Goal: Transaction & Acquisition: Purchase product/service

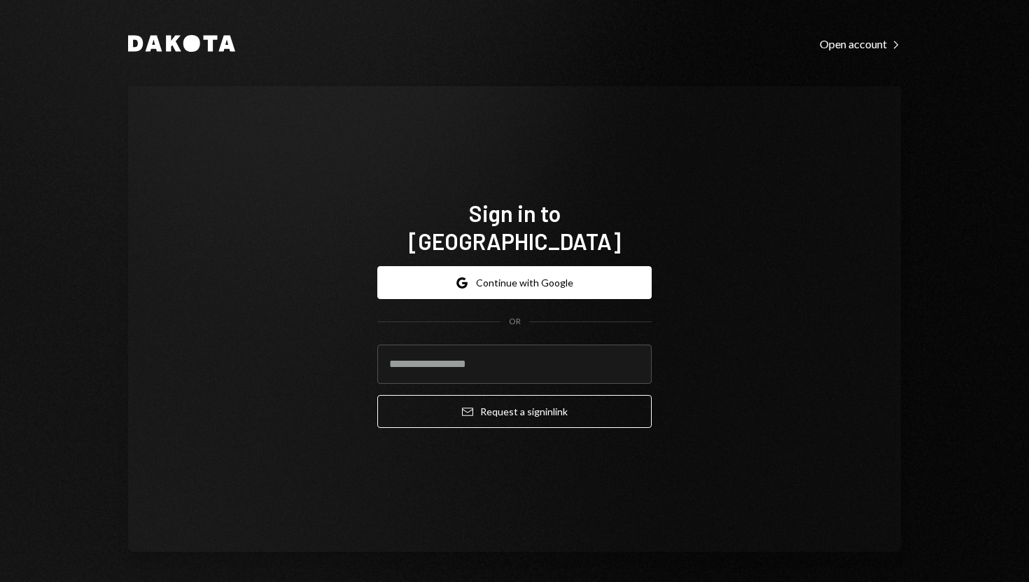
type input "**********"
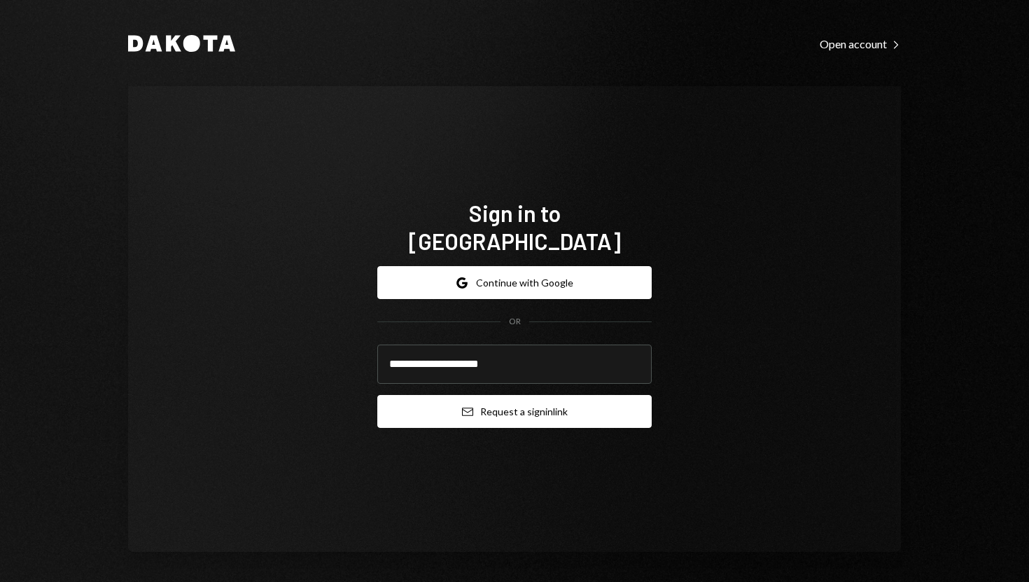
click at [423, 396] on button "Email Request a sign in link" at bounding box center [514, 411] width 274 height 33
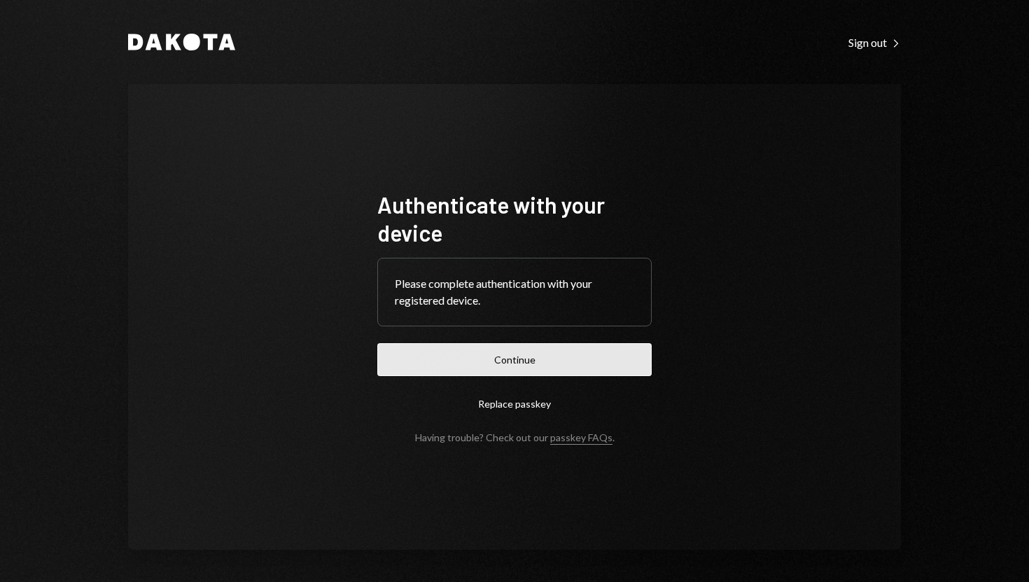
click at [496, 368] on button "Continue" at bounding box center [514, 359] width 274 height 33
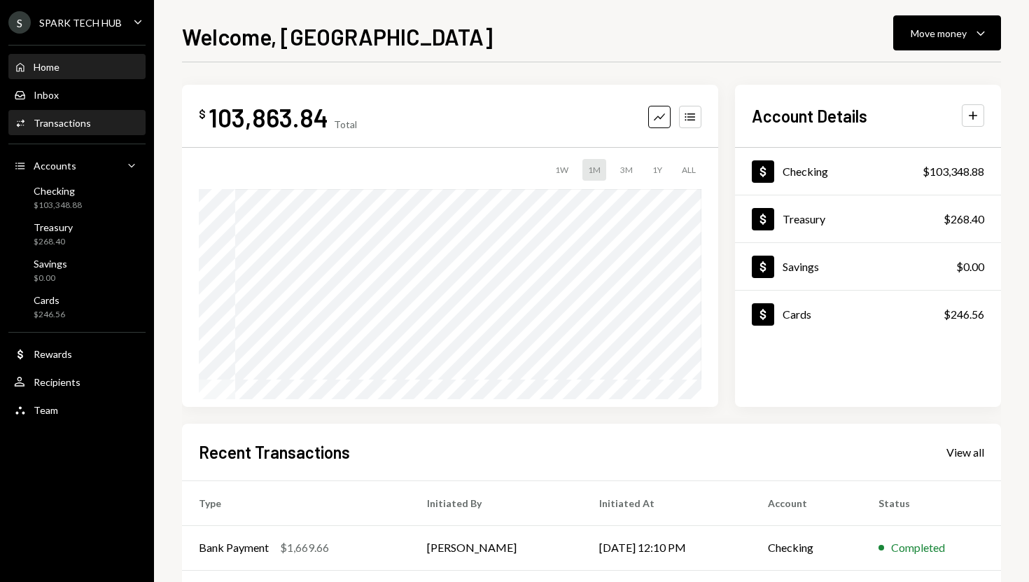
click at [112, 115] on div "Activities Transactions" at bounding box center [77, 123] width 126 height 24
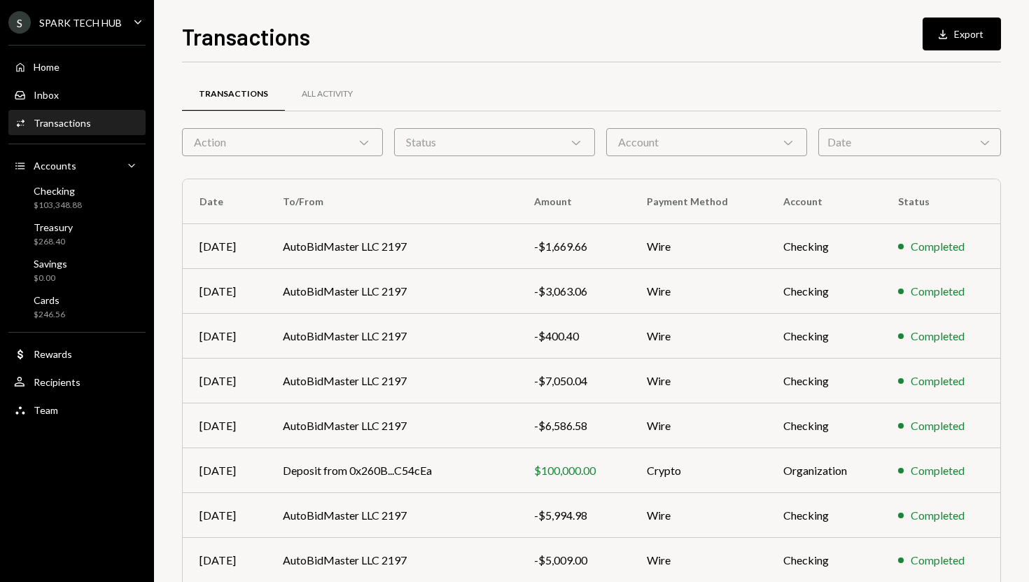
click at [338, 145] on div "Action Chevron Down" at bounding box center [282, 142] width 201 height 28
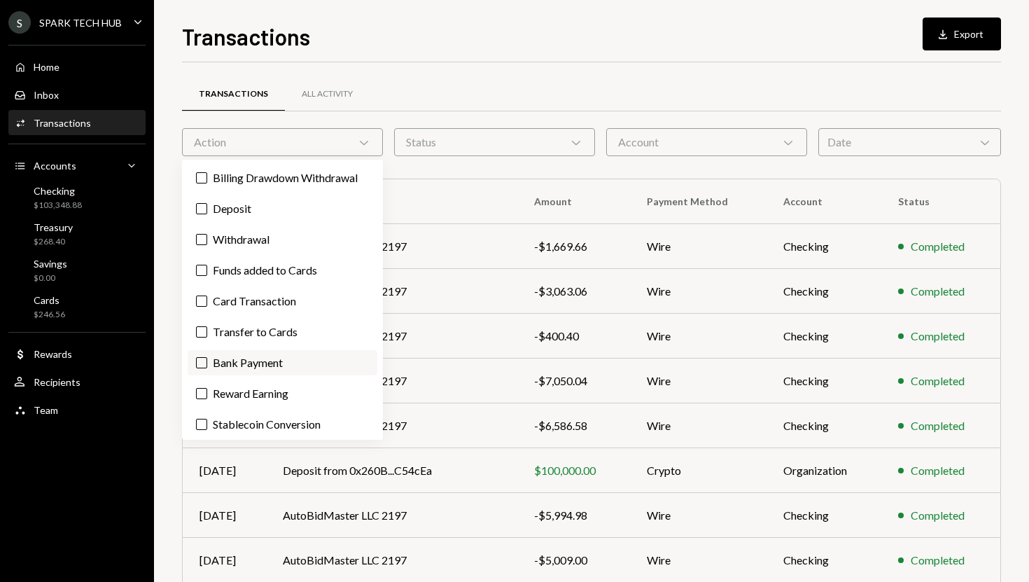
click at [232, 351] on label "Bank Payment" at bounding box center [283, 362] width 190 height 25
click at [207, 357] on button "Bank Payment" at bounding box center [201, 362] width 11 height 11
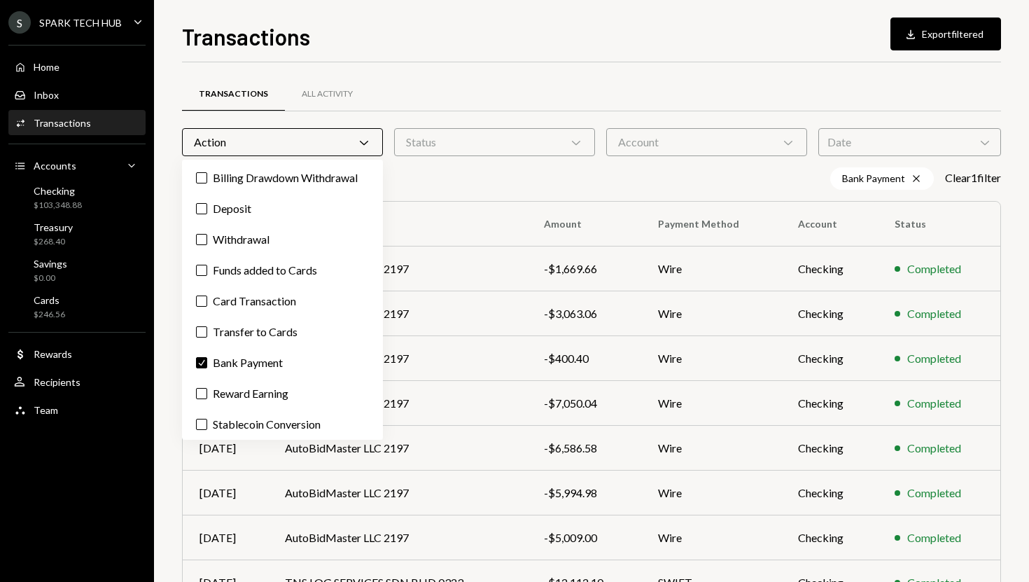
click at [1010, 398] on div "Transactions Download Export filtered Transactions All Activity Action Chevron …" at bounding box center [591, 291] width 875 height 582
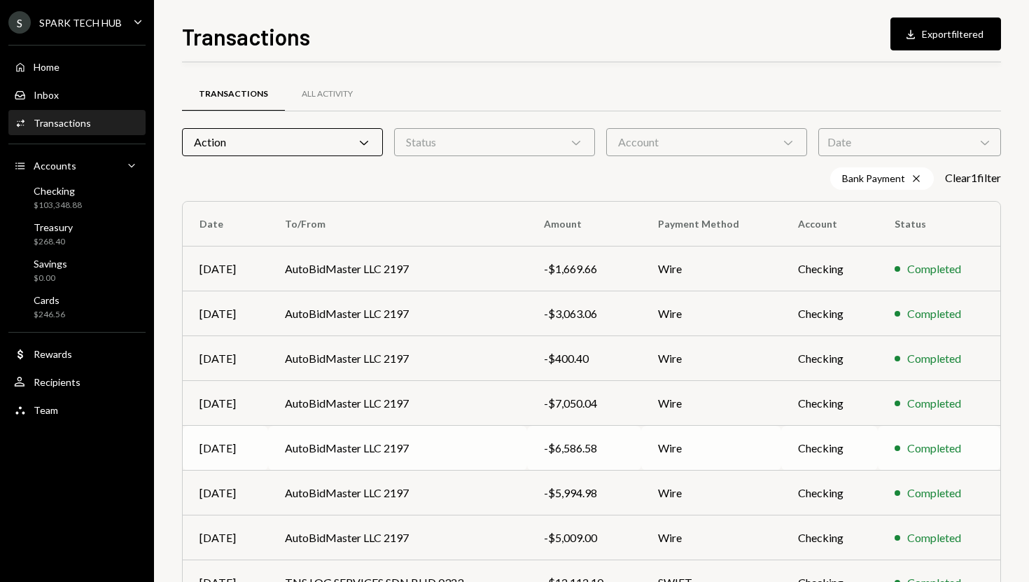
scroll to position [172, 0]
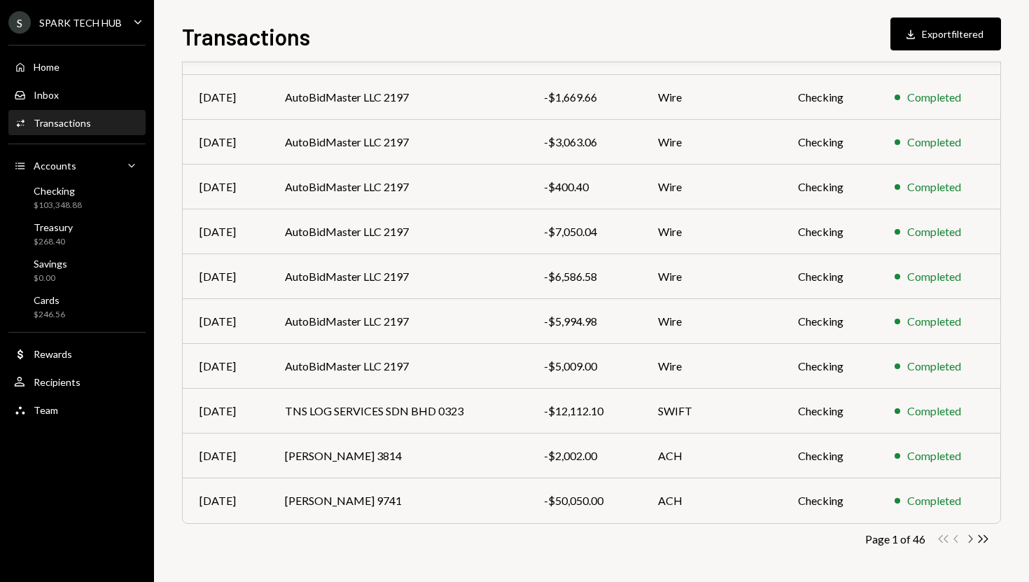
click at [974, 538] on icon "Chevron Right" at bounding box center [969, 538] width 13 height 13
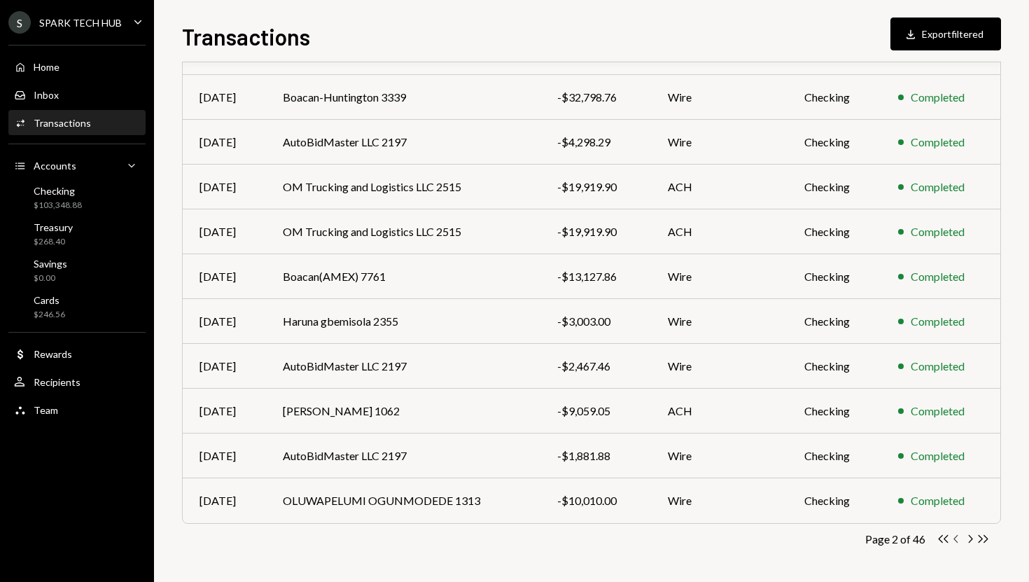
click at [956, 536] on icon "button" at bounding box center [956, 539] width 4 height 8
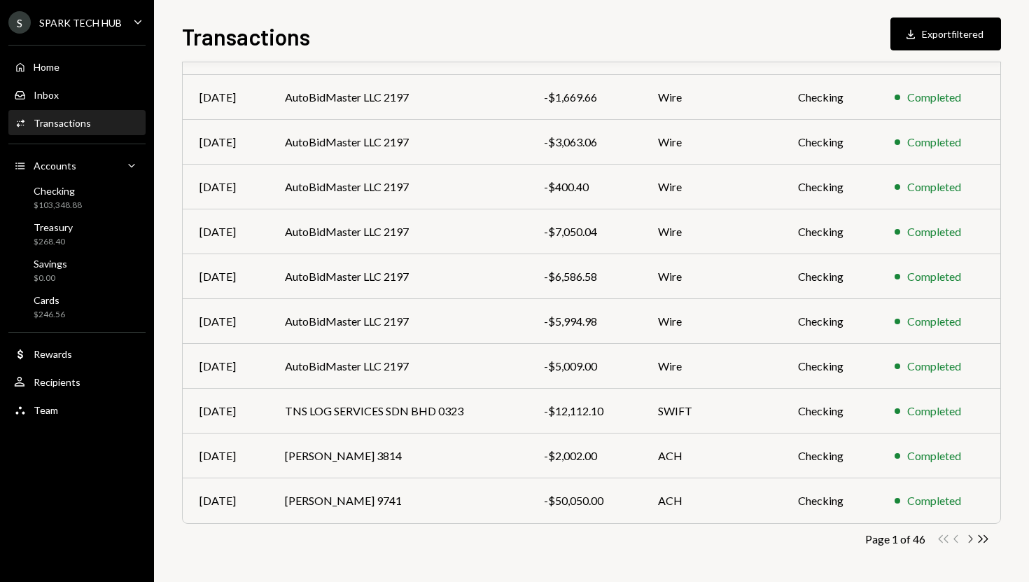
click at [967, 538] on icon "Chevron Right" at bounding box center [969, 538] width 13 height 13
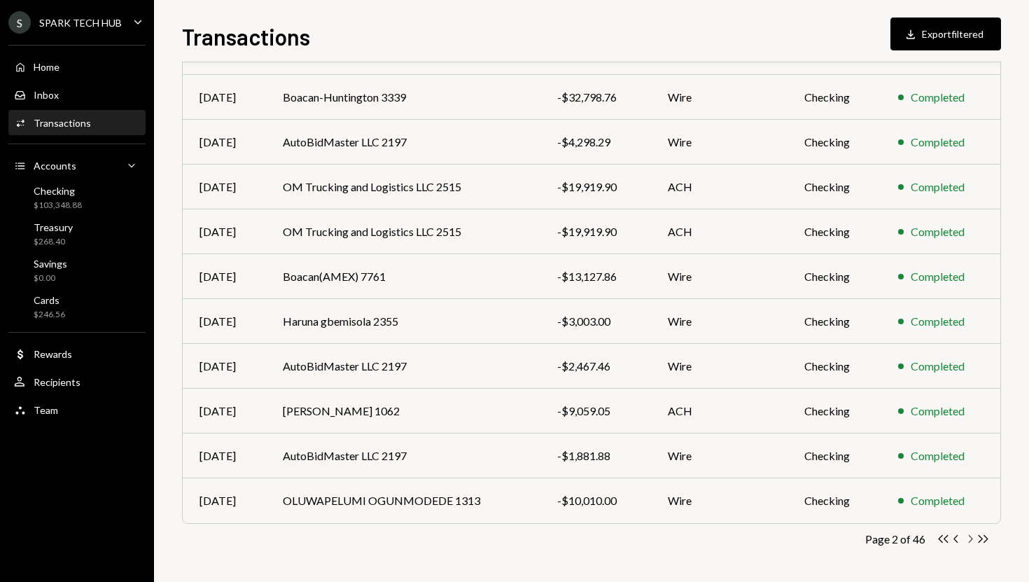
click at [967, 538] on icon "Chevron Right" at bounding box center [969, 538] width 13 height 13
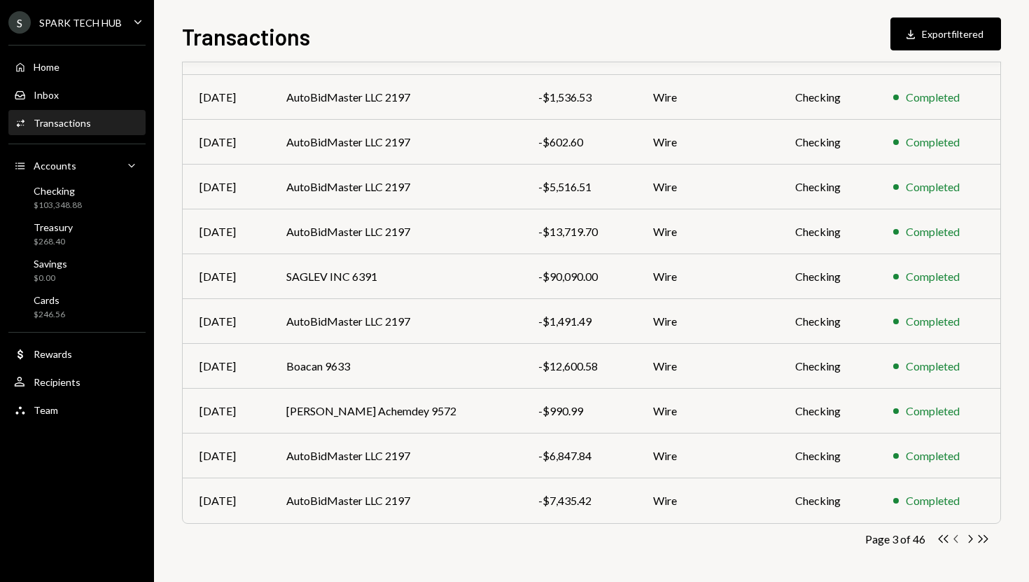
click at [959, 540] on icon "Chevron Left" at bounding box center [956, 538] width 13 height 13
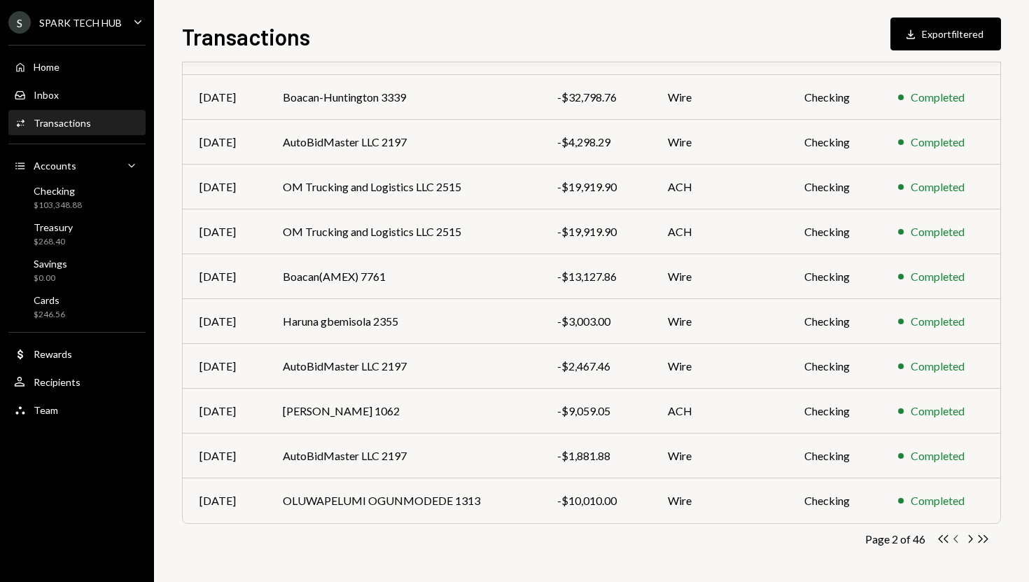
click at [959, 540] on icon "Chevron Left" at bounding box center [956, 538] width 13 height 13
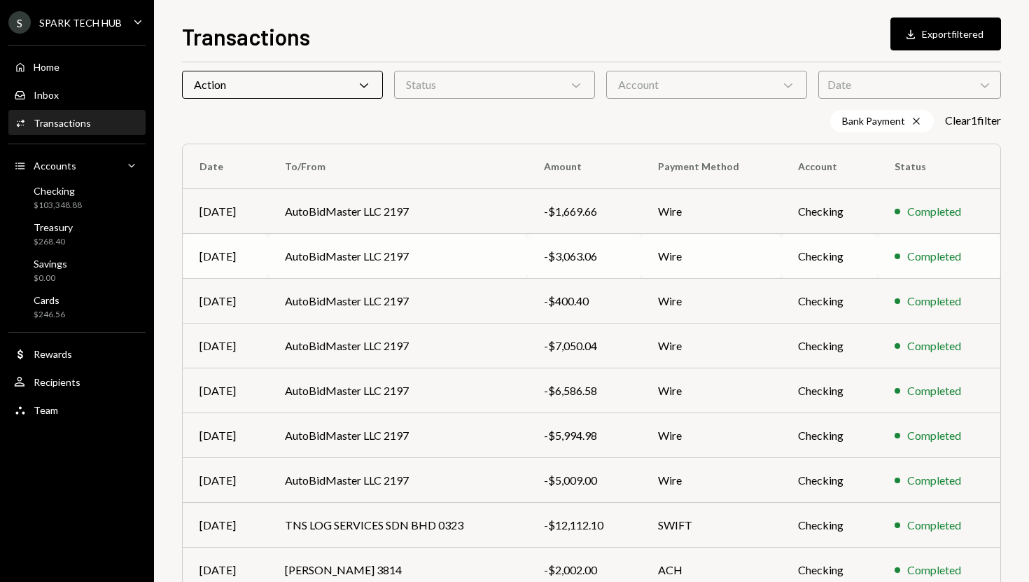
scroll to position [0, 0]
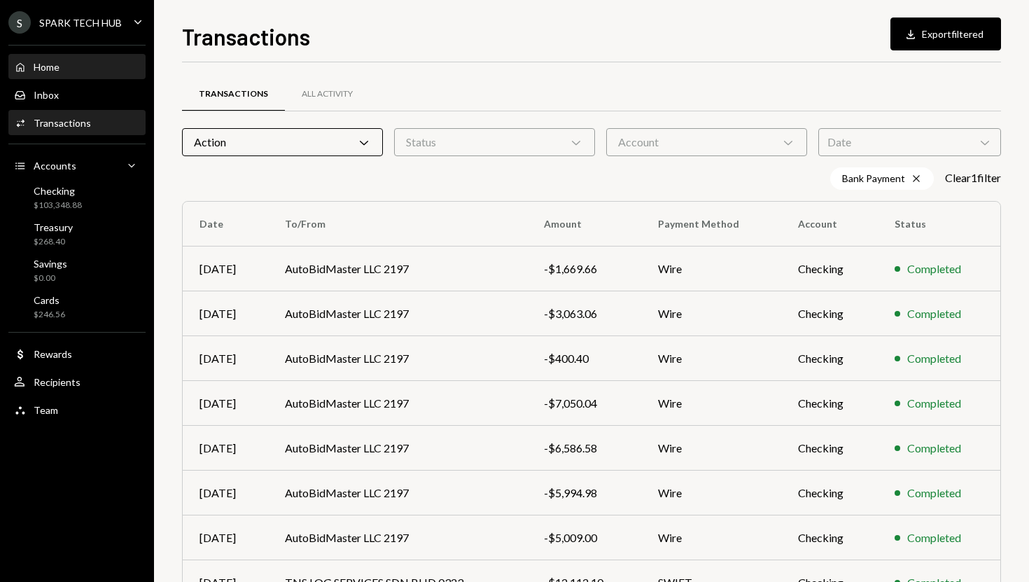
click at [102, 69] on div "Home Home" at bounding box center [77, 67] width 126 height 13
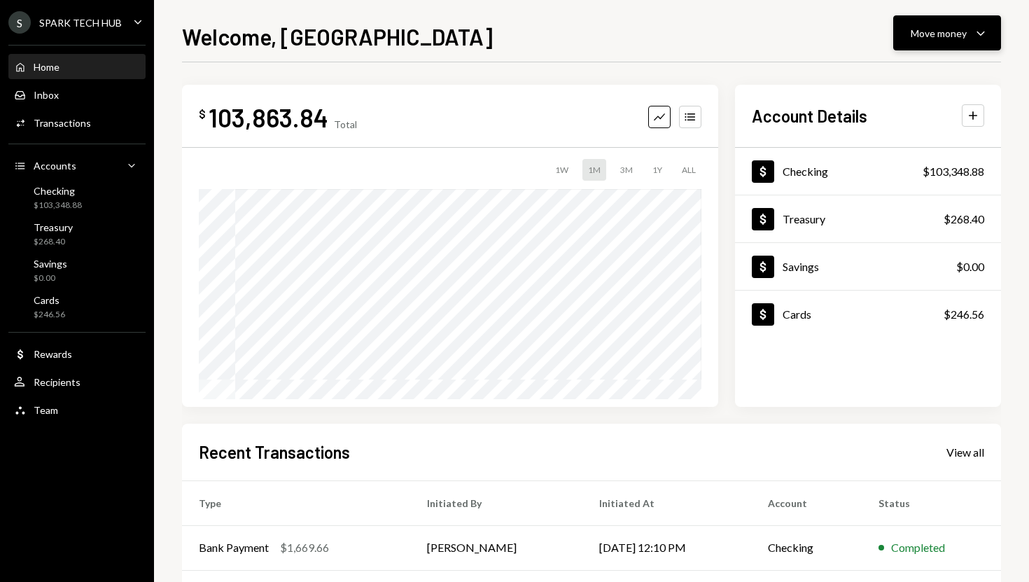
click at [938, 20] on button "Move money Caret Down" at bounding box center [947, 32] width 108 height 35
click at [907, 70] on div "Send" at bounding box center [936, 75] width 102 height 15
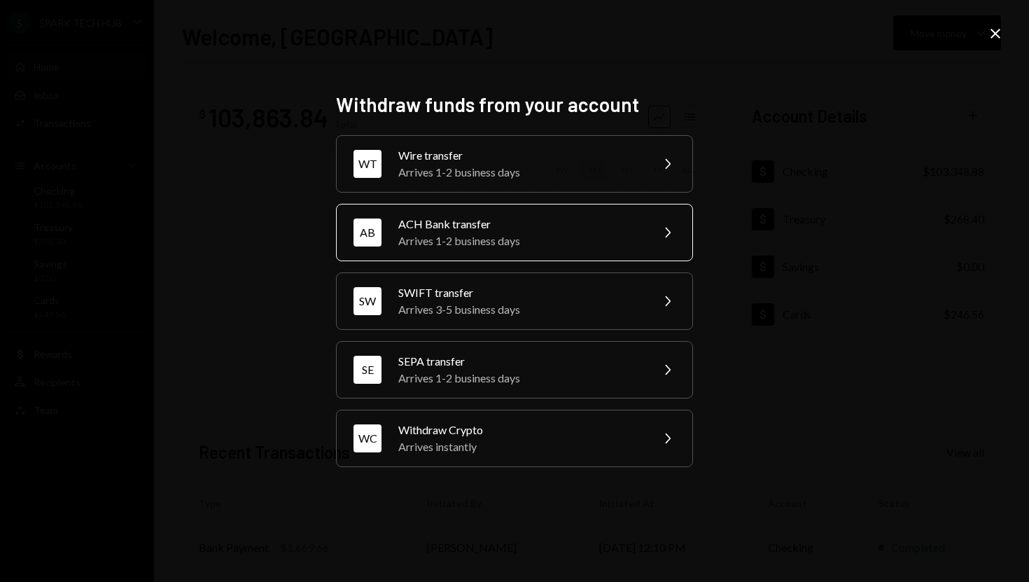
click at [627, 251] on div "AB ACH Bank transfer Arrives 1-2 business days Chevron Right" at bounding box center [514, 232] width 357 height 57
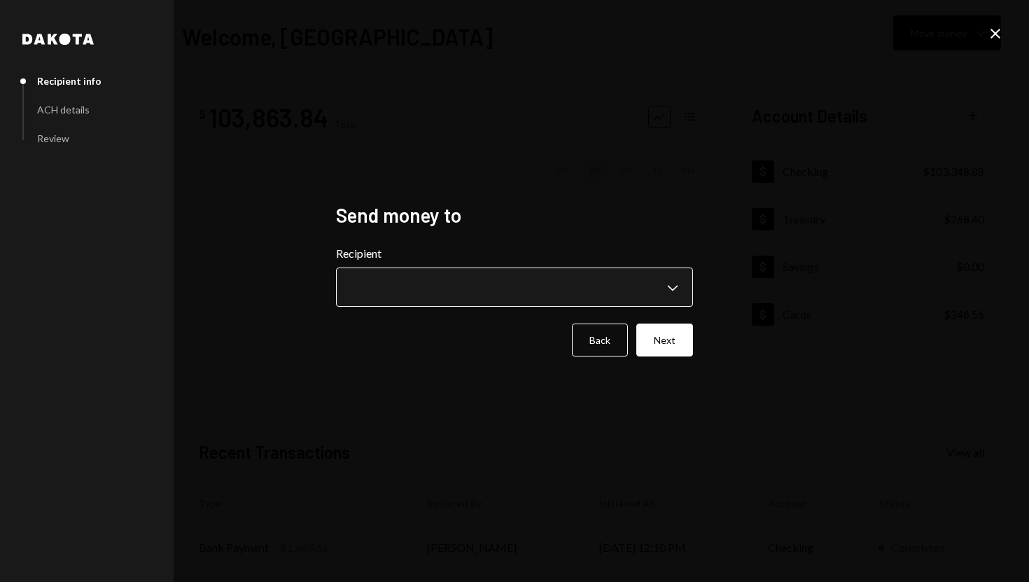
click at [664, 284] on body "**********" at bounding box center [514, 291] width 1029 height 582
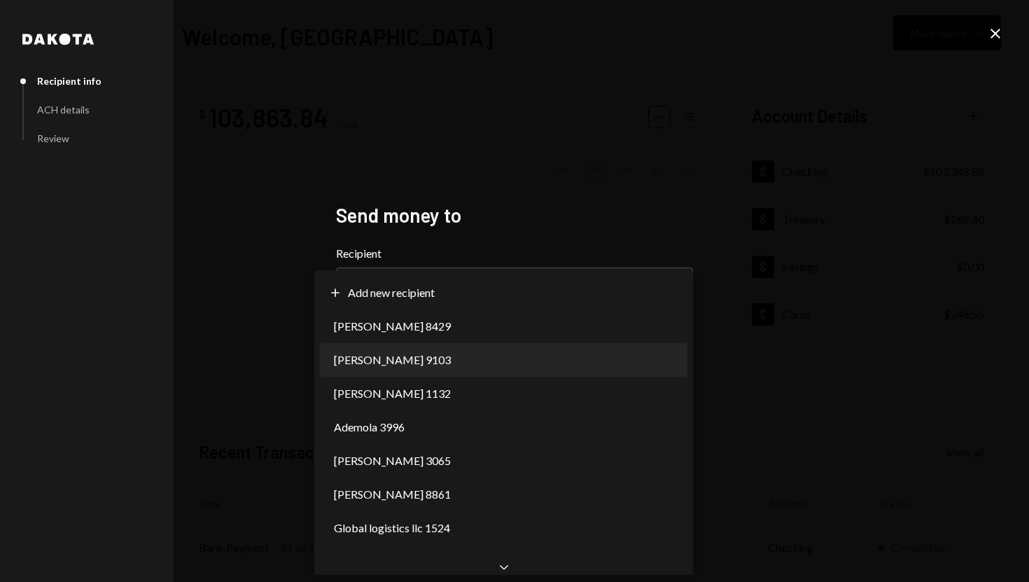
select select "**********"
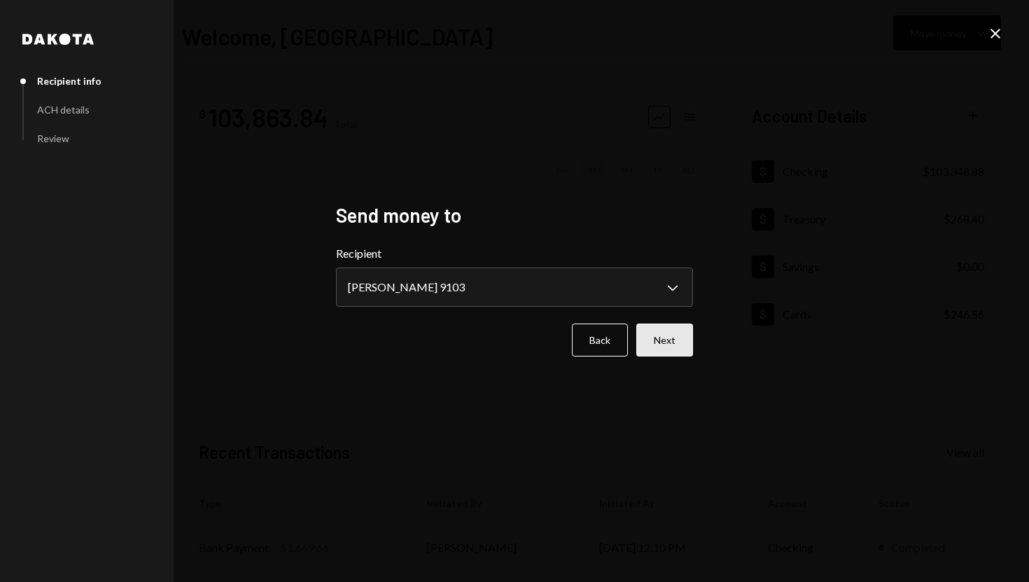
click at [672, 330] on button "Next" at bounding box center [664, 339] width 57 height 33
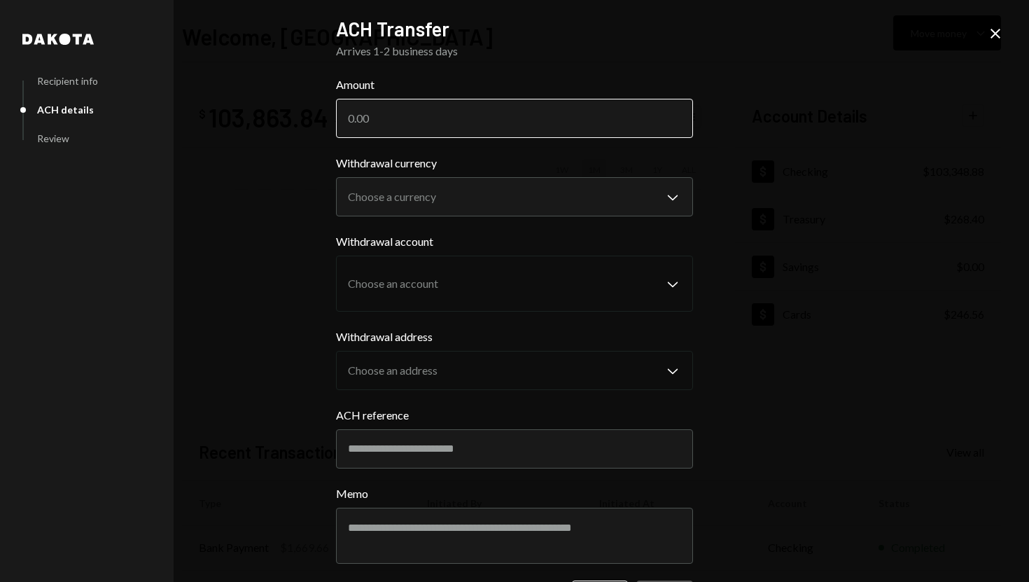
click at [441, 116] on input "Amount" at bounding box center [514, 118] width 357 height 39
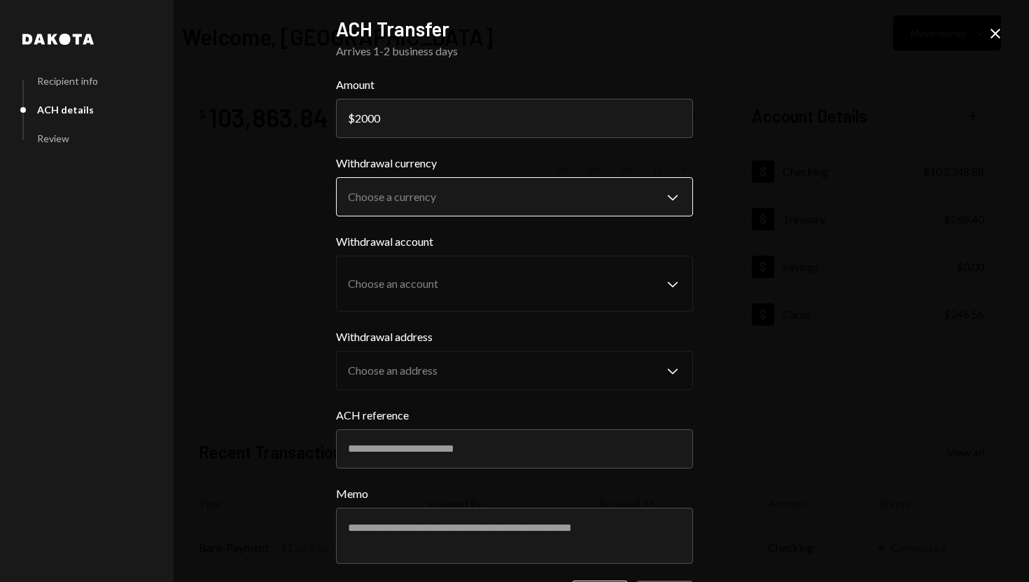
type input "2000"
click at [627, 189] on body "S SPARK TECH HUB Caret Down Home Home Inbox Inbox Activities Transactions Accou…" at bounding box center [514, 291] width 1029 height 582
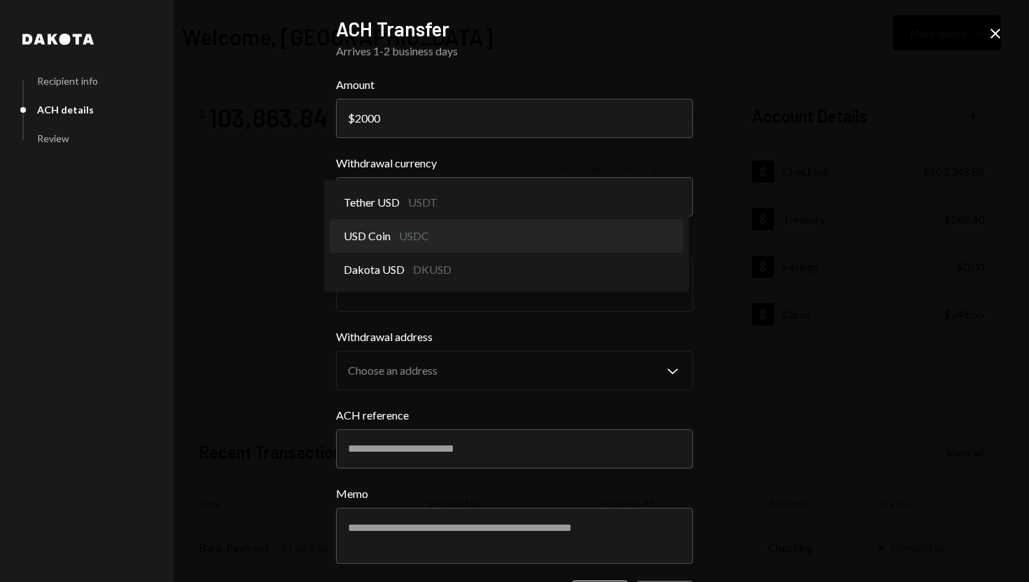
select select "****"
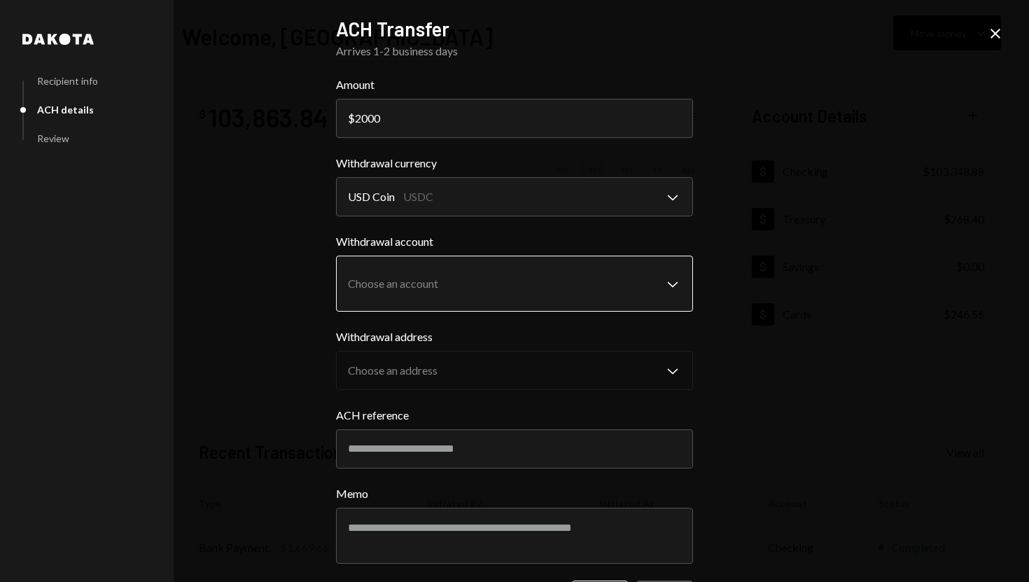
click at [613, 288] on body "S SPARK TECH HUB Caret Down Home Home Inbox Inbox Activities Transactions Accou…" at bounding box center [514, 291] width 1029 height 582
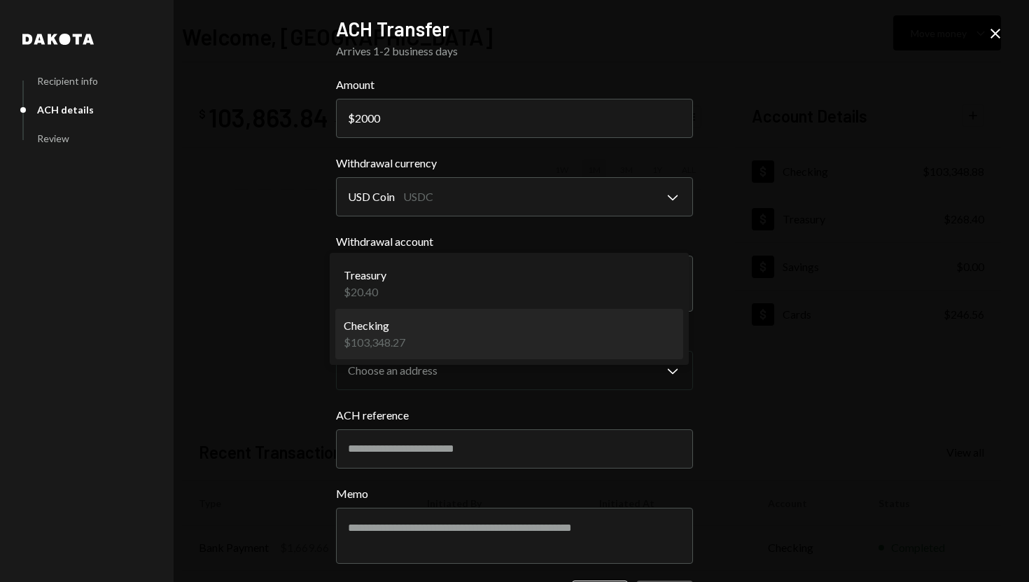
select select "**********"
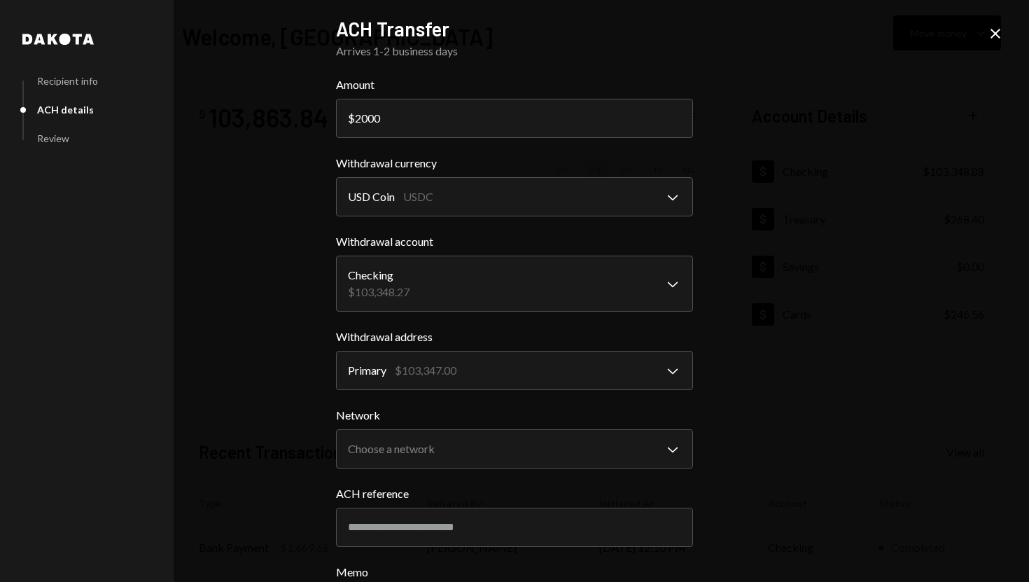
scroll to position [52, 0]
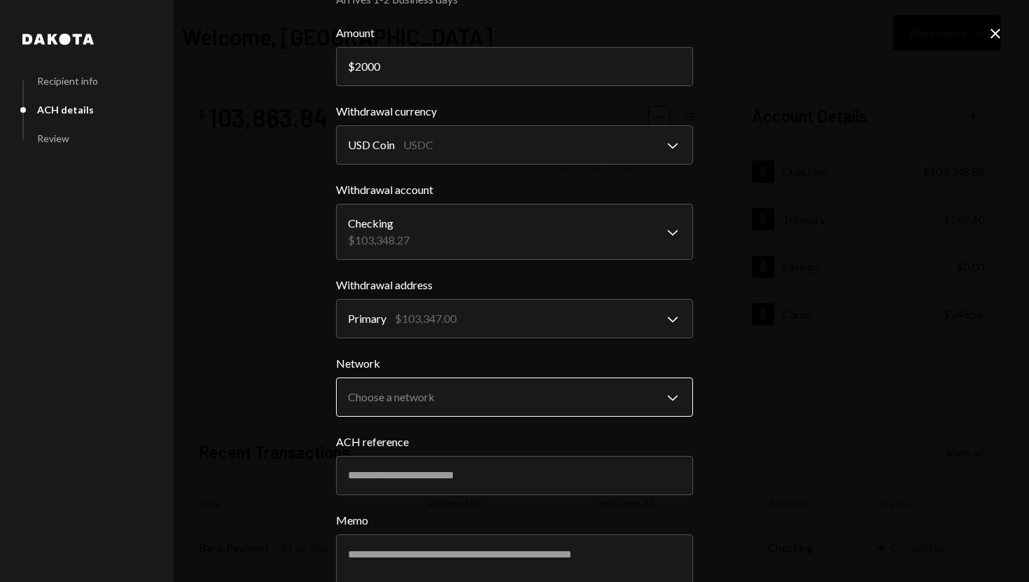
click at [597, 384] on body "S SPARK TECH HUB Caret Down Home Home Inbox Inbox Activities Transactions Accou…" at bounding box center [514, 291] width 1029 height 582
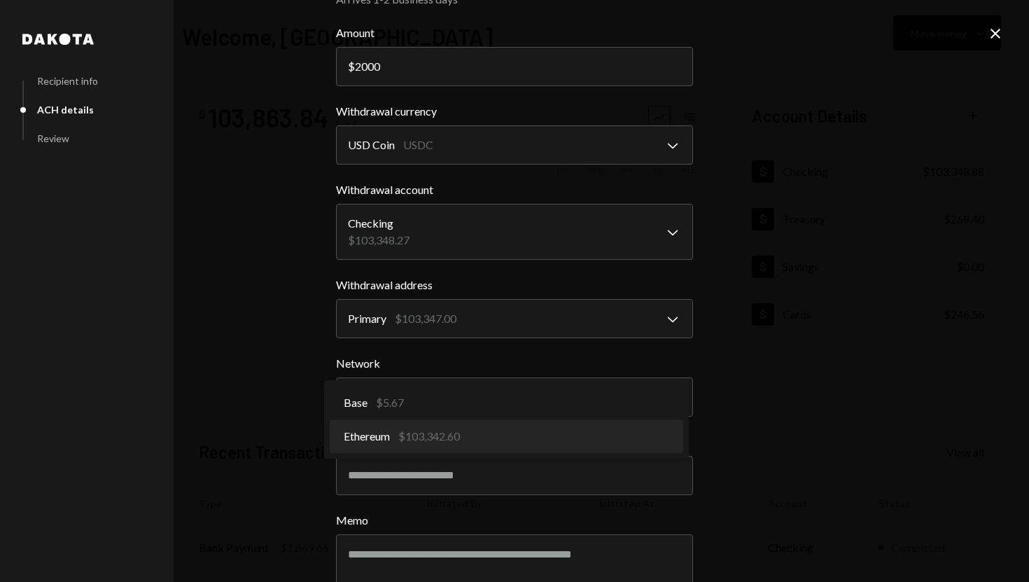
select select "**********"
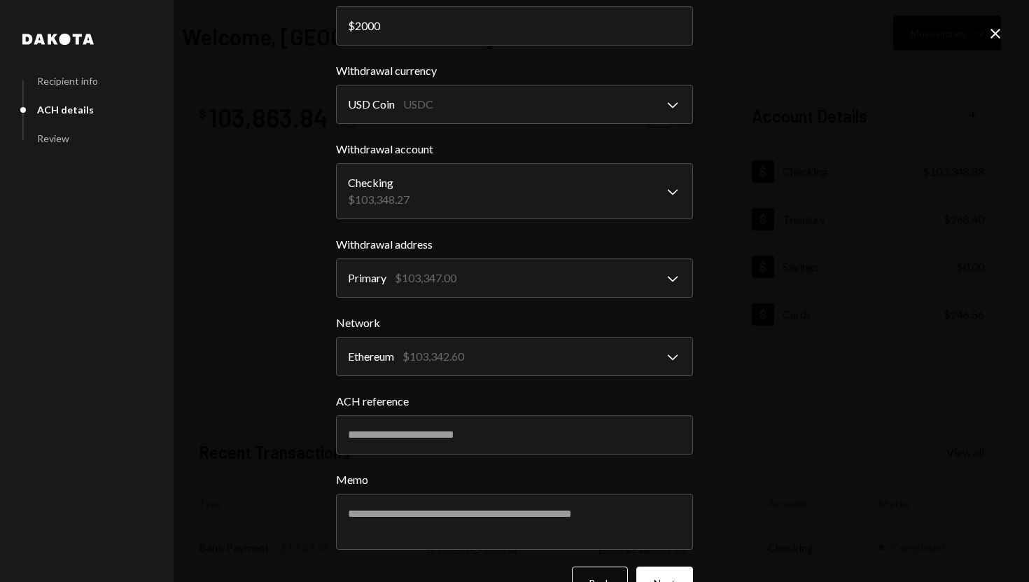
scroll to position [132, 0]
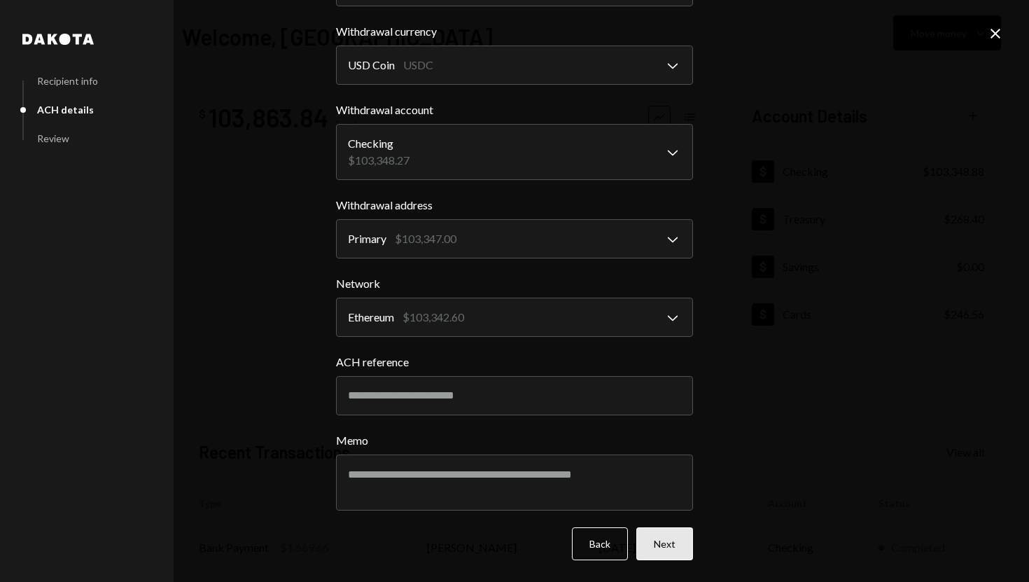
click at [653, 531] on button "Next" at bounding box center [664, 543] width 57 height 33
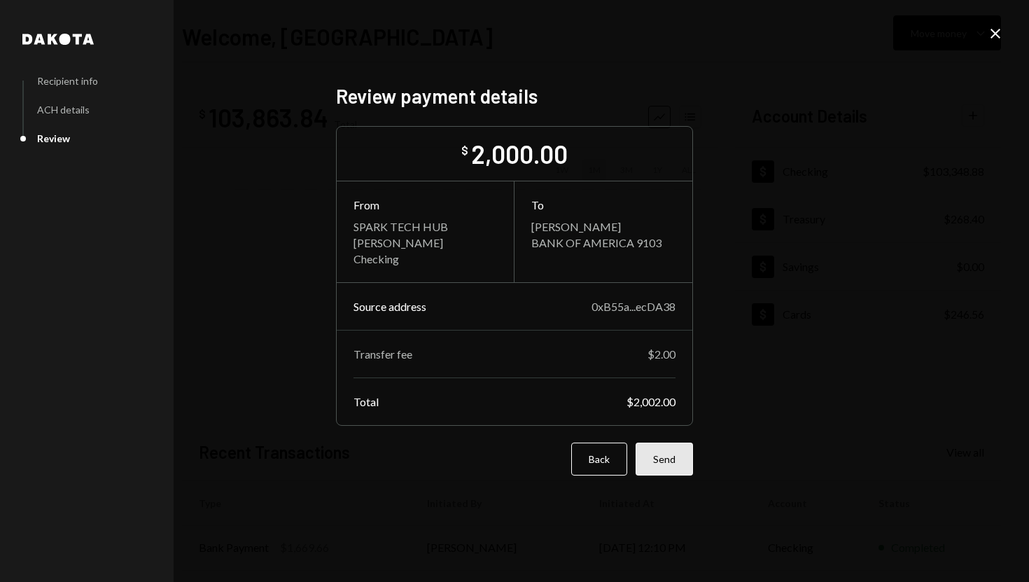
click at [664, 453] on button "Send" at bounding box center [664, 459] width 57 height 33
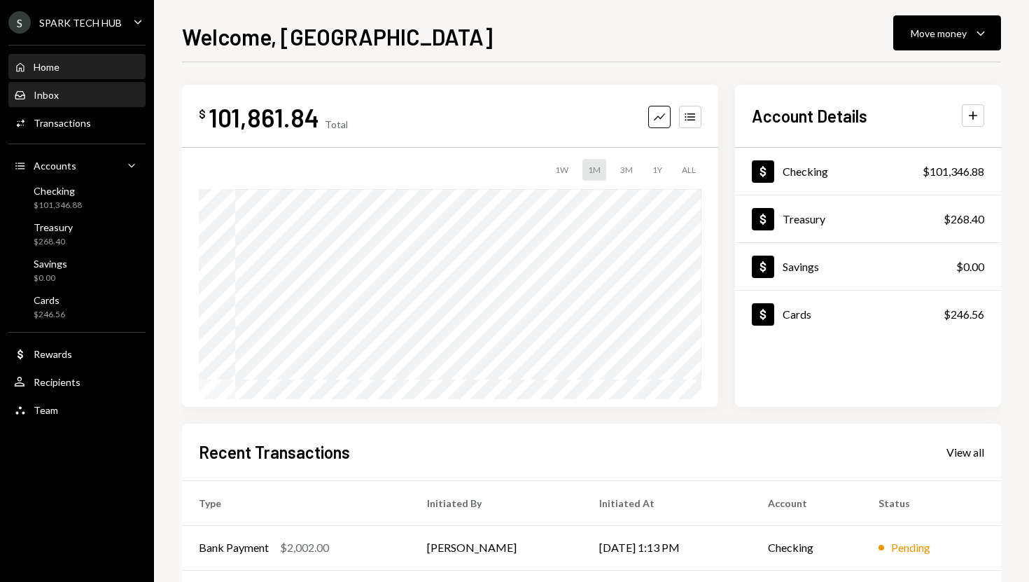
click at [82, 94] on div "Inbox Inbox" at bounding box center [77, 95] width 126 height 13
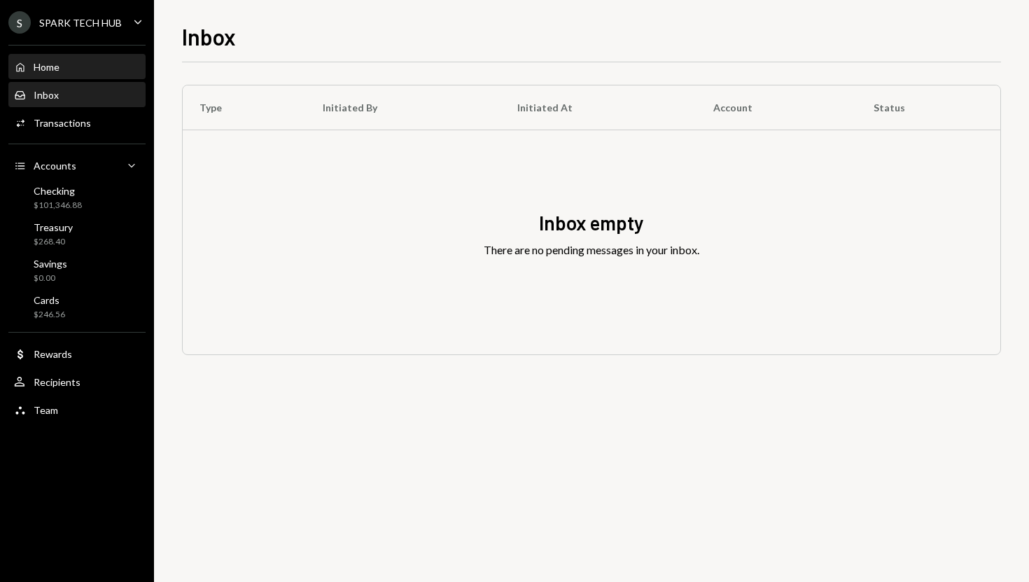
click at [85, 74] on div "Home Home" at bounding box center [77, 67] width 126 height 24
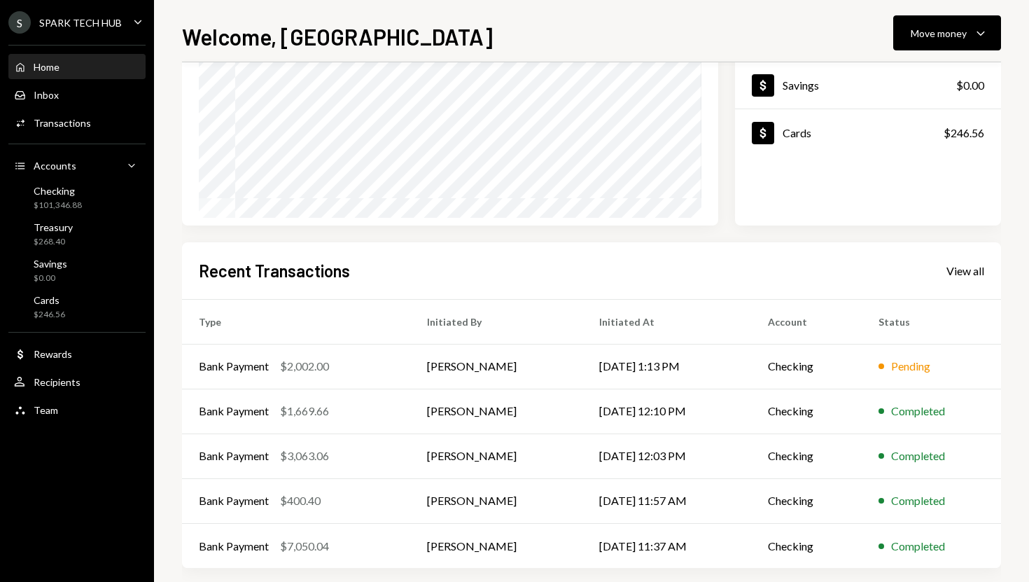
scroll to position [195, 0]
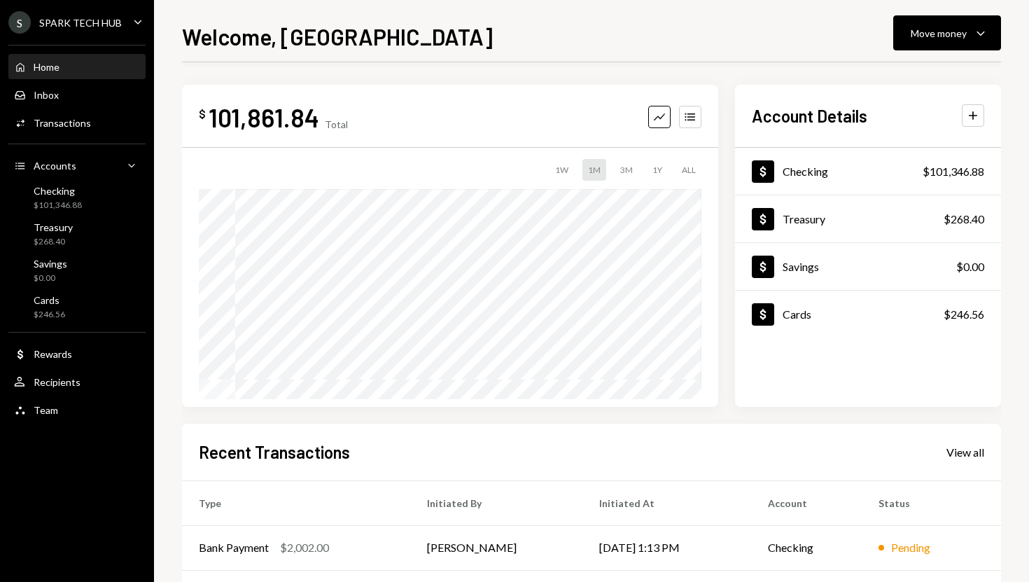
scroll to position [195, 0]
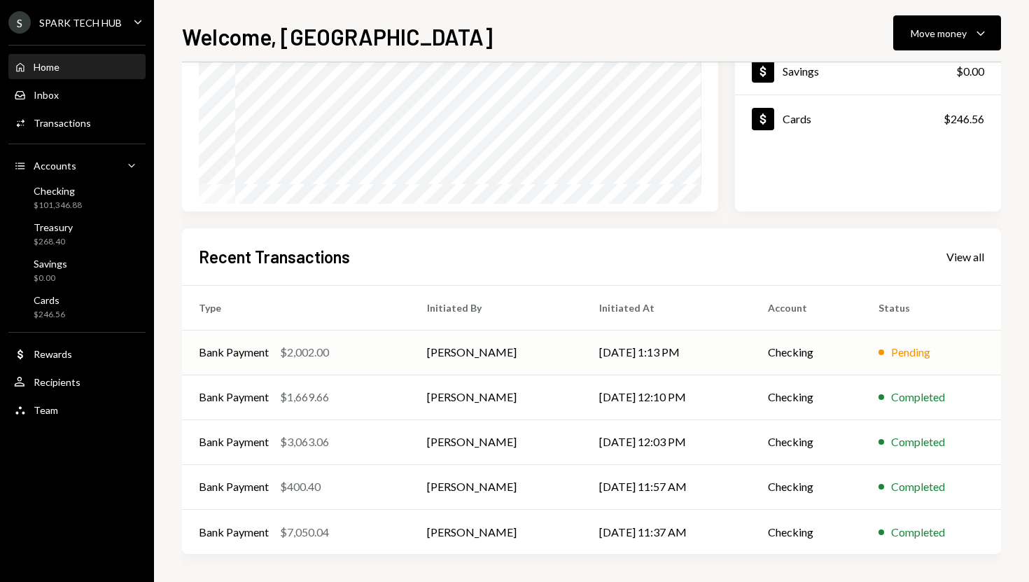
click at [337, 348] on div "Bank Payment $2,002.00" at bounding box center [296, 352] width 195 height 17
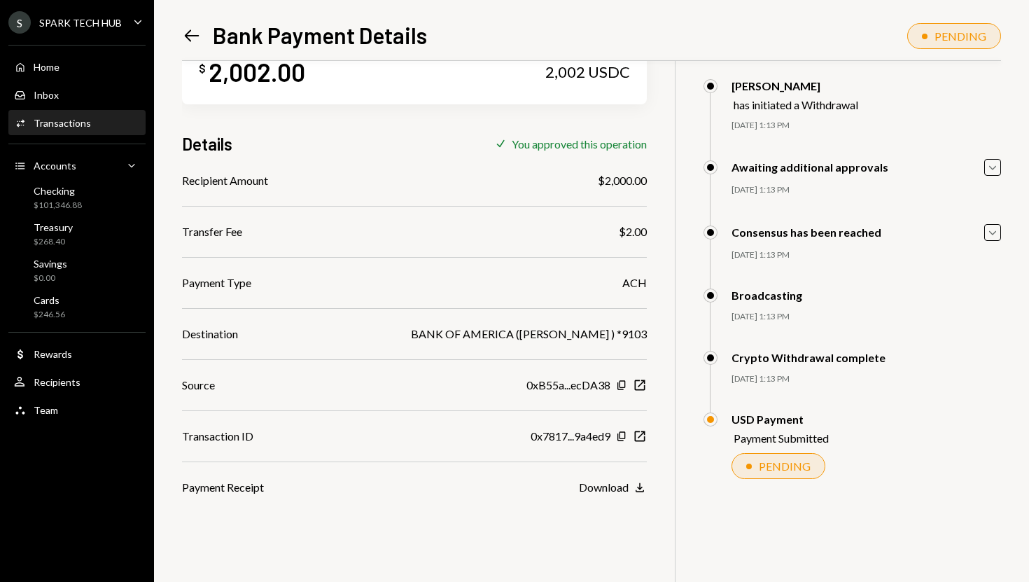
scroll to position [61, 0]
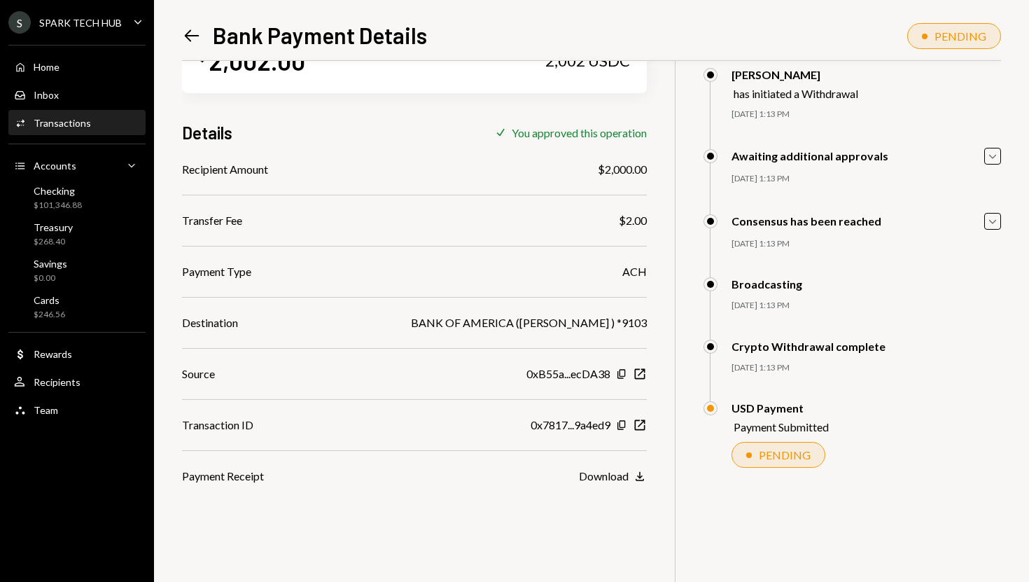
click at [634, 326] on div "BANK OF AMERICA (STEPHEN AGBATOR ) *9103" at bounding box center [529, 322] width 236 height 17
click at [585, 323] on div "BANK OF AMERICA (STEPHEN AGBATOR ) *9103" at bounding box center [529, 322] width 236 height 17
click at [533, 324] on div "BANK OF AMERICA (STEPHEN AGBATOR ) *9103" at bounding box center [529, 322] width 236 height 17
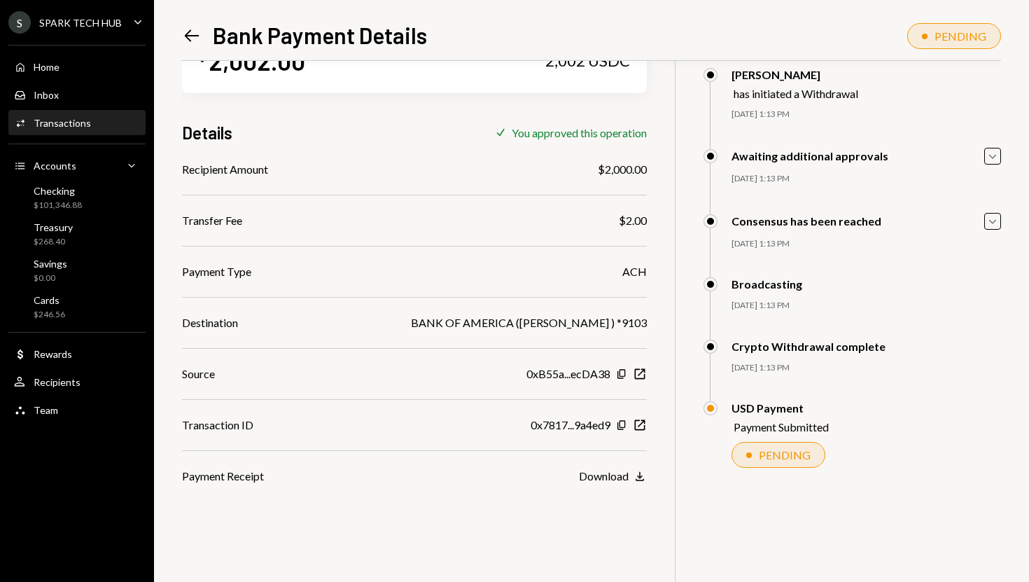
click at [533, 324] on div "BANK OF AMERICA (STEPHEN AGBATOR ) *9103" at bounding box center [529, 322] width 236 height 17
click at [573, 321] on div "BANK OF AMERICA (STEPHEN AGBATOR ) *9103" at bounding box center [529, 322] width 236 height 17
click at [631, 323] on div "BANK OF AMERICA (STEPHEN AGBATOR ) *9103" at bounding box center [529, 322] width 236 height 17
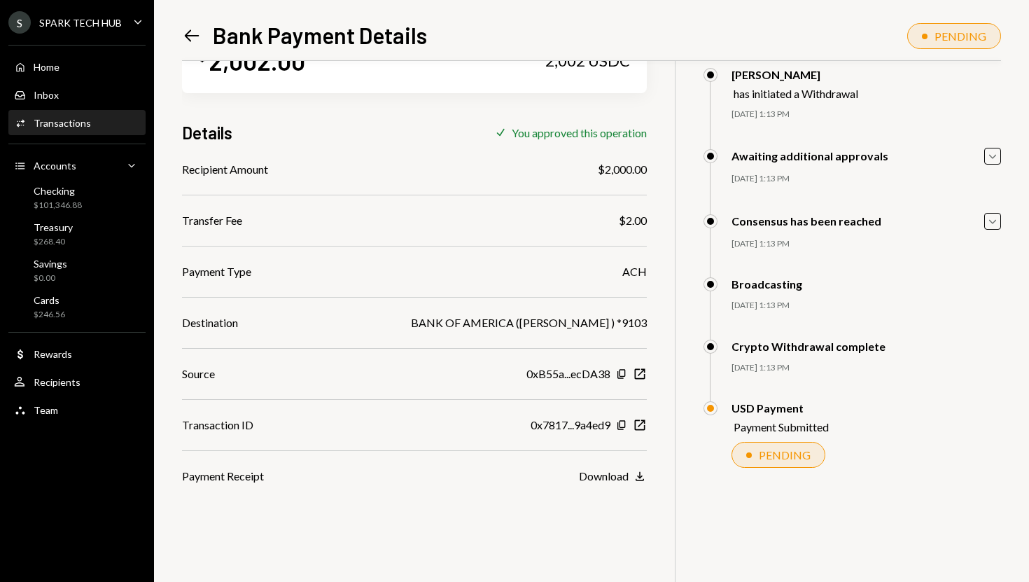
click at [578, 325] on div "BANK OF AMERICA (STEPHEN AGBATOR ) *9103" at bounding box center [529, 322] width 236 height 17
click at [534, 324] on div "BANK OF AMERICA (STEPHEN AGBATOR ) *9103" at bounding box center [529, 322] width 236 height 17
click at [594, 323] on div "BANK OF AMERICA (STEPHEN AGBATOR ) *9103" at bounding box center [529, 322] width 236 height 17
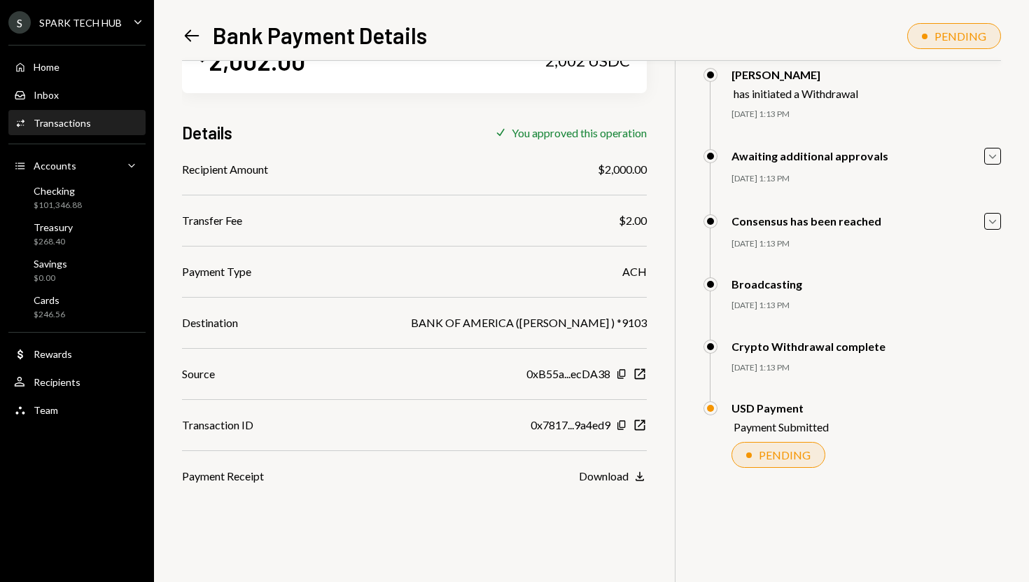
click at [544, 324] on div "BANK OF AMERICA (STEPHEN AGBATOR ) *9103" at bounding box center [529, 322] width 236 height 17
click at [574, 319] on div "BANK OF AMERICA (STEPHEN AGBATOR ) *9103" at bounding box center [529, 322] width 236 height 17
click at [529, 319] on div "BANK OF AMERICA (STEPHEN AGBATOR ) *9103" at bounding box center [529, 322] width 236 height 17
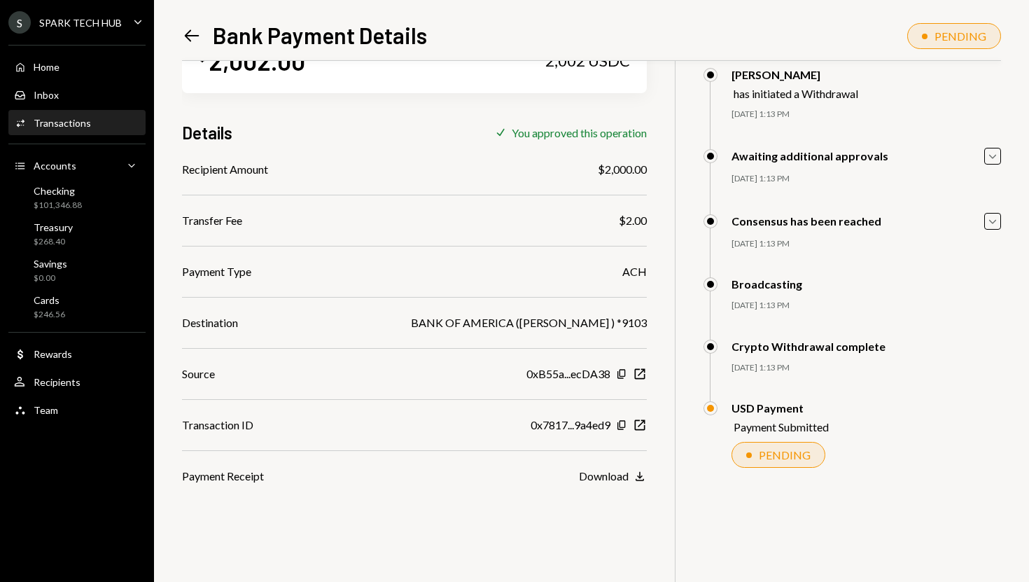
click at [529, 319] on div "BANK OF AMERICA (STEPHEN AGBATOR ) *9103" at bounding box center [529, 322] width 236 height 17
click at [583, 321] on div "BANK OF AMERICA (STEPHEN AGBATOR ) *9103" at bounding box center [529, 322] width 236 height 17
click at [529, 321] on div "BANK OF AMERICA (STEPHEN AGBATOR ) *9103" at bounding box center [529, 322] width 236 height 17
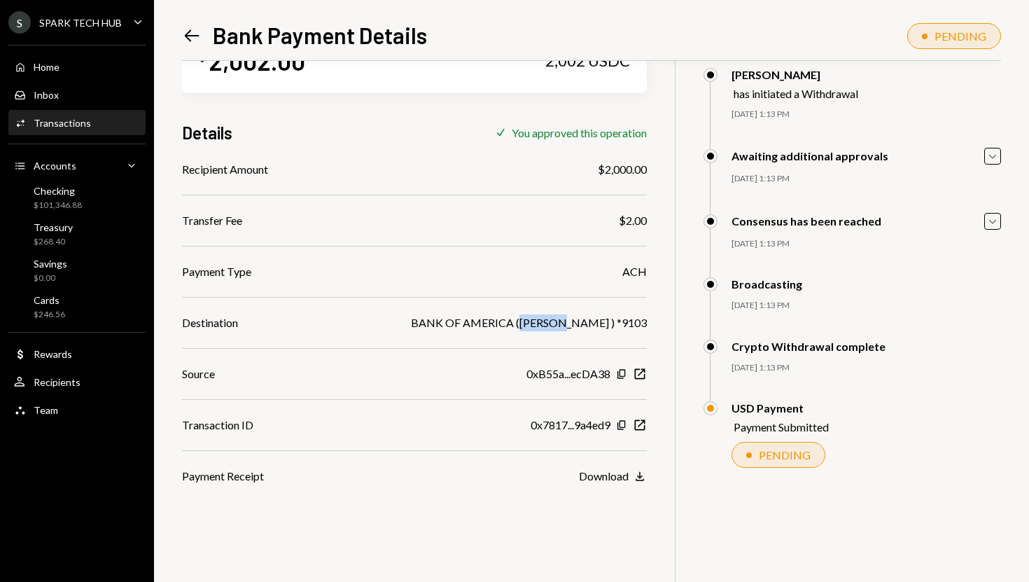
click at [578, 321] on div "BANK OF AMERICA (STEPHEN AGBATOR ) *9103" at bounding box center [529, 322] width 236 height 17
click at [536, 322] on div "BANK OF AMERICA (STEPHEN AGBATOR ) *9103" at bounding box center [529, 322] width 236 height 17
click at [471, 322] on div "BANK OF AMERICA (STEPHEN AGBATOR ) *9103" at bounding box center [529, 322] width 236 height 17
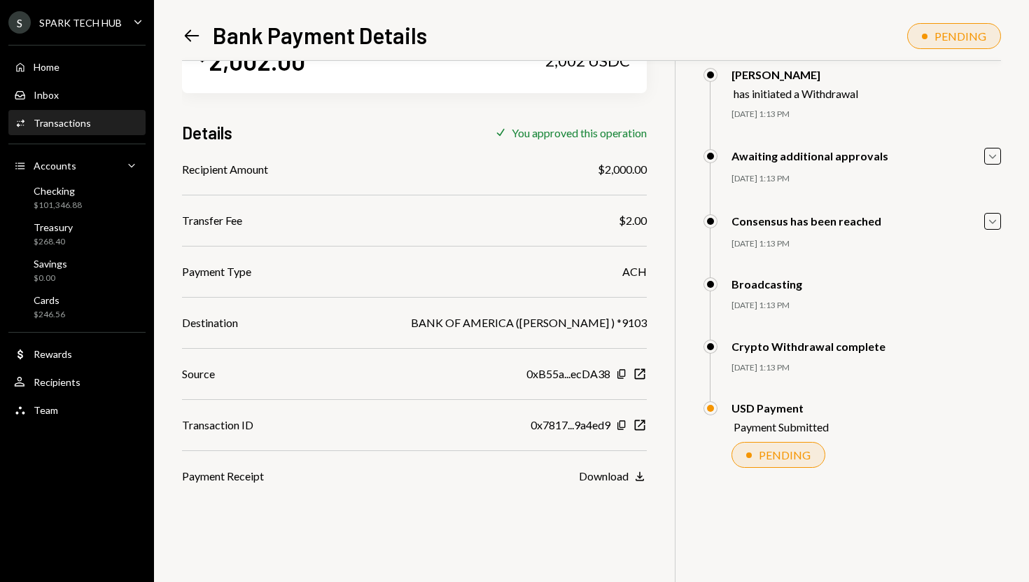
click at [471, 322] on div "BANK OF AMERICA (STEPHEN AGBATOR ) *9103" at bounding box center [529, 322] width 236 height 17
click at [577, 322] on div "BANK OF AMERICA (STEPHEN AGBATOR ) *9103" at bounding box center [529, 322] width 236 height 17
click at [536, 322] on div "BANK OF AMERICA (STEPHEN AGBATOR ) *9103" at bounding box center [529, 322] width 236 height 17
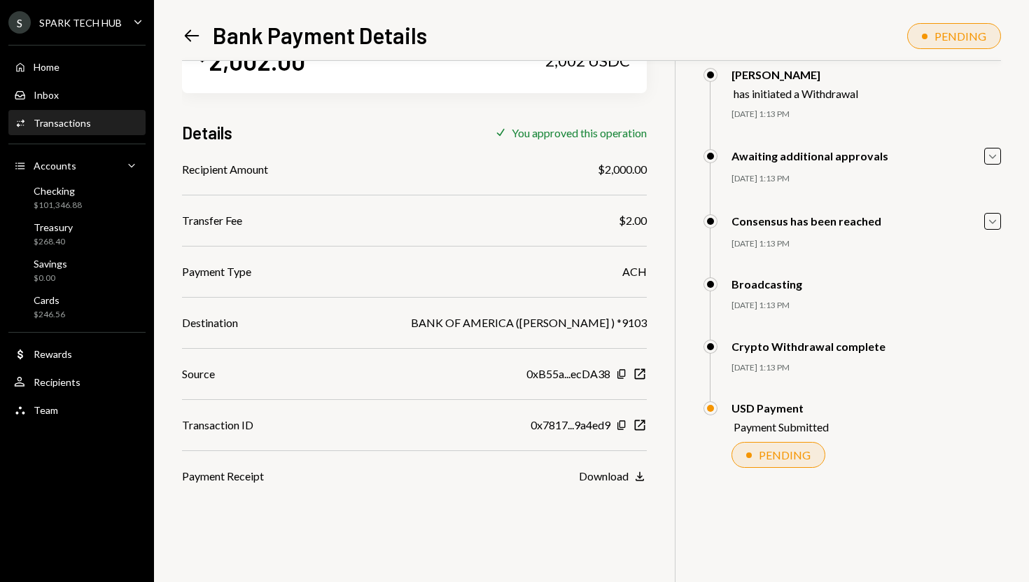
click at [589, 321] on div "BANK OF AMERICA (STEPHEN AGBATOR ) *9103" at bounding box center [529, 322] width 236 height 17
click at [88, 64] on div "Home Home" at bounding box center [77, 67] width 126 height 13
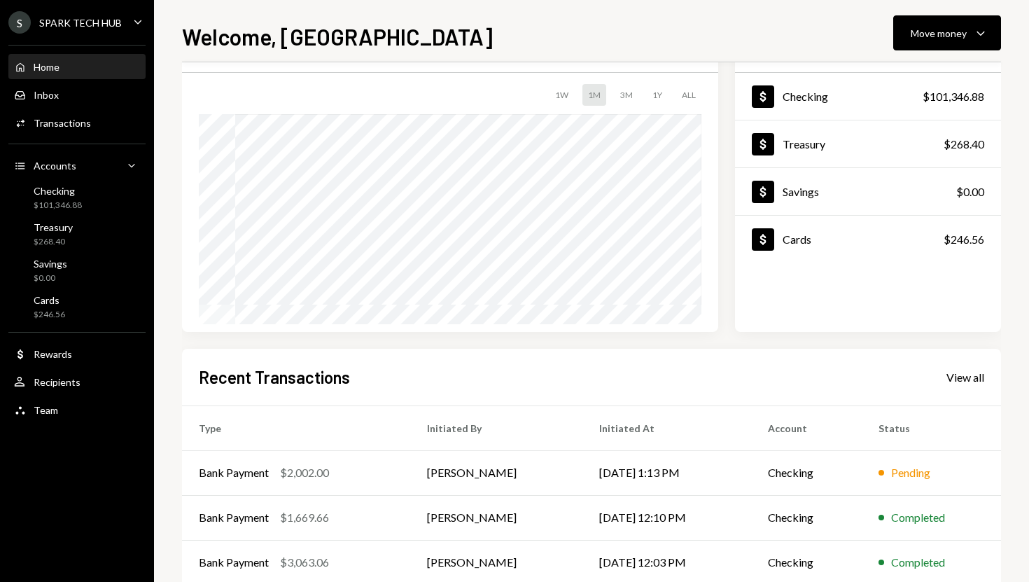
scroll to position [99, 0]
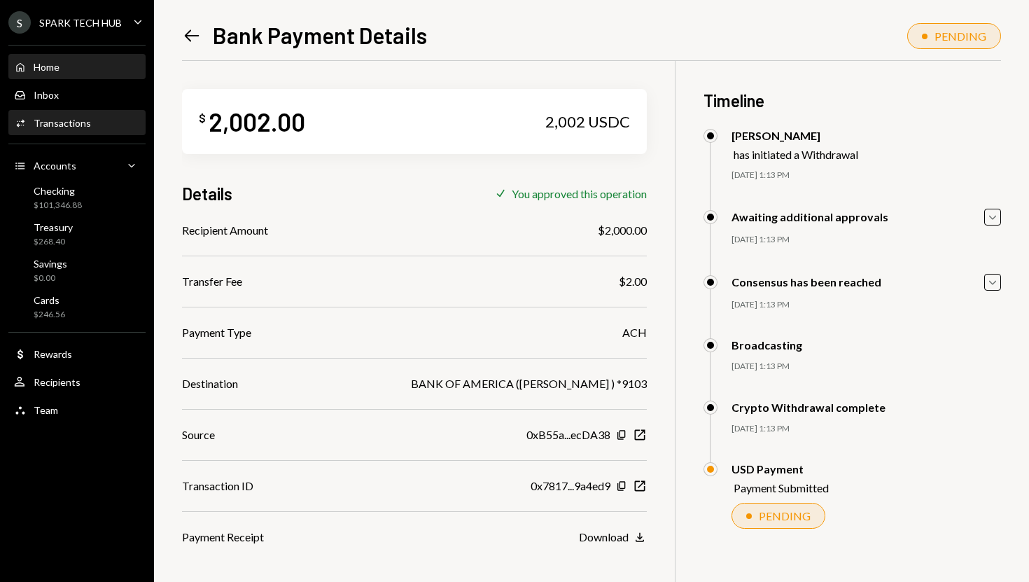
click at [87, 73] on div "Home Home" at bounding box center [77, 67] width 126 height 13
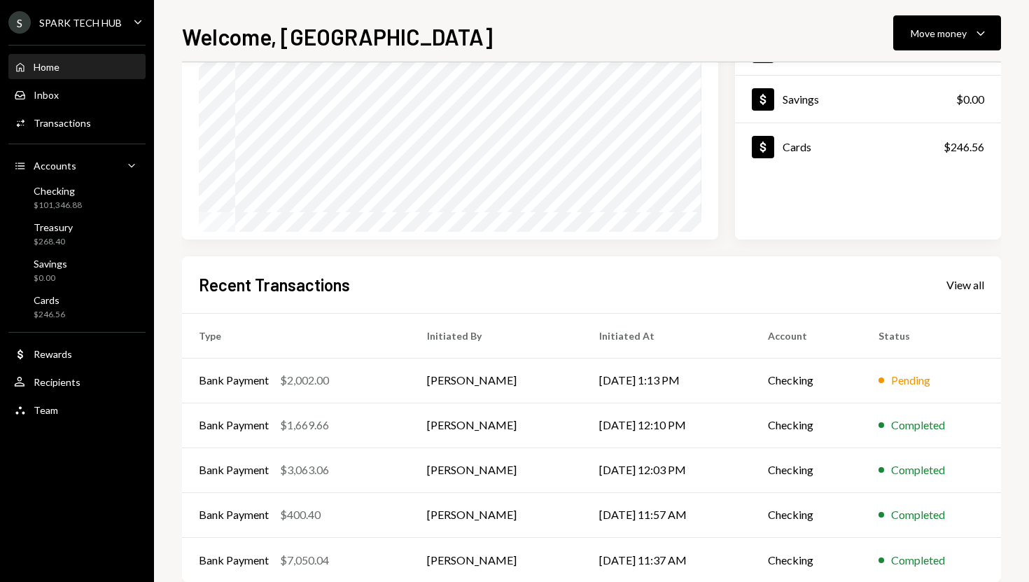
scroll to position [159, 0]
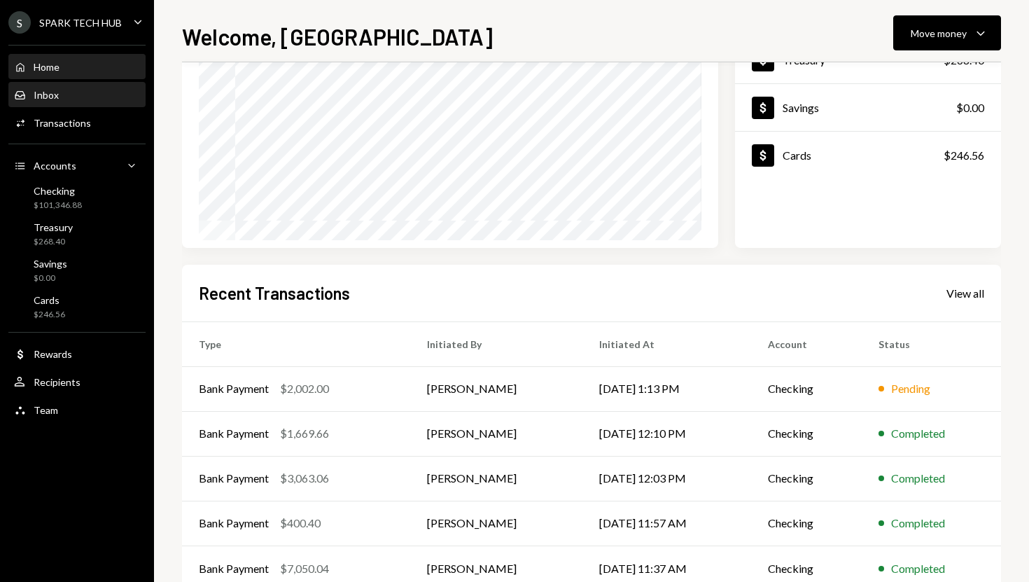
click at [97, 93] on div "Inbox Inbox" at bounding box center [77, 95] width 126 height 13
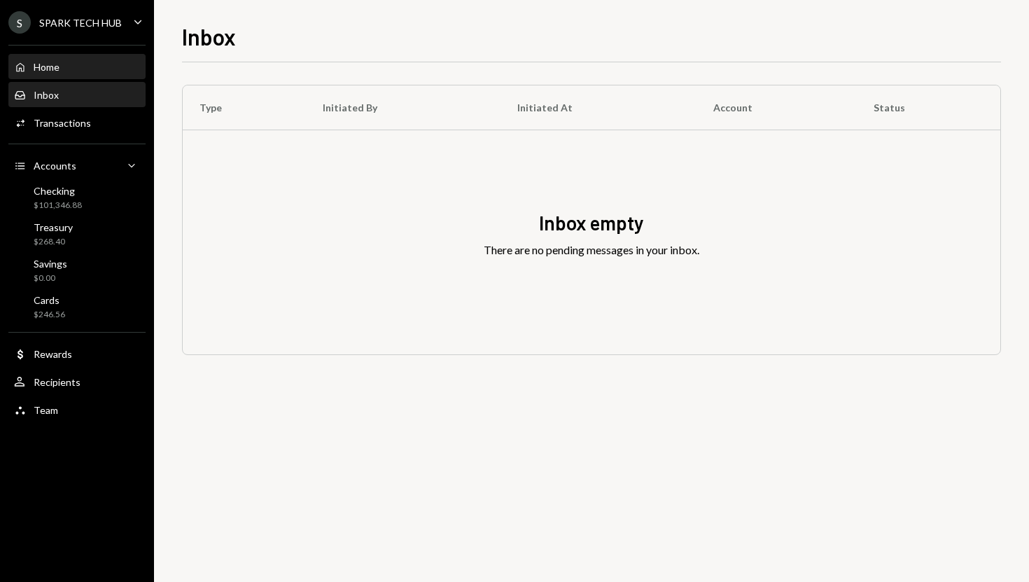
click at [95, 122] on div "Activities Transactions" at bounding box center [77, 123] width 126 height 13
click at [86, 67] on div "Home Home" at bounding box center [77, 67] width 126 height 13
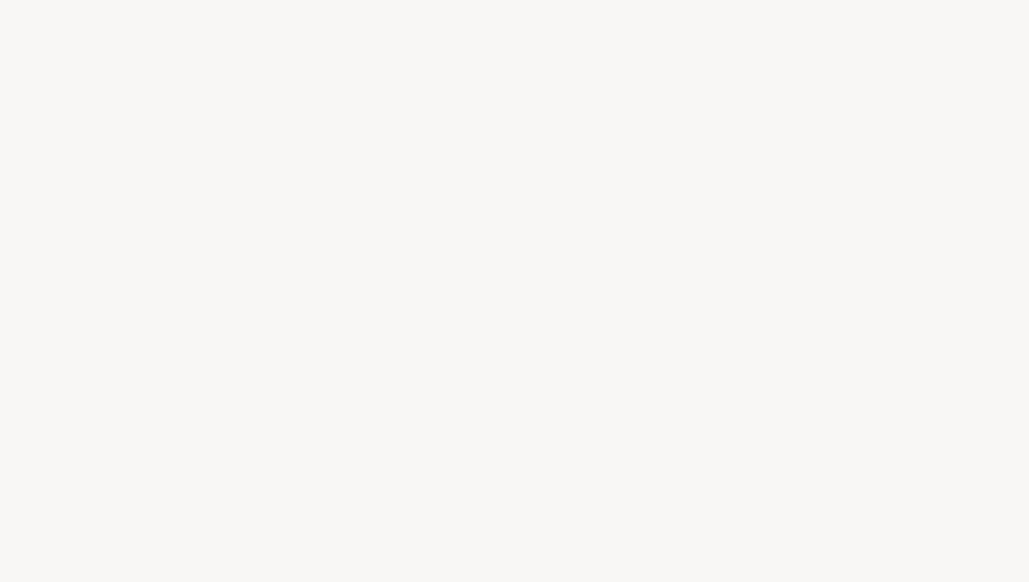
click at [86, 67] on div at bounding box center [514, 291] width 1029 height 582
